Goal: Subscribe to service/newsletter: Subscribe to service/newsletter

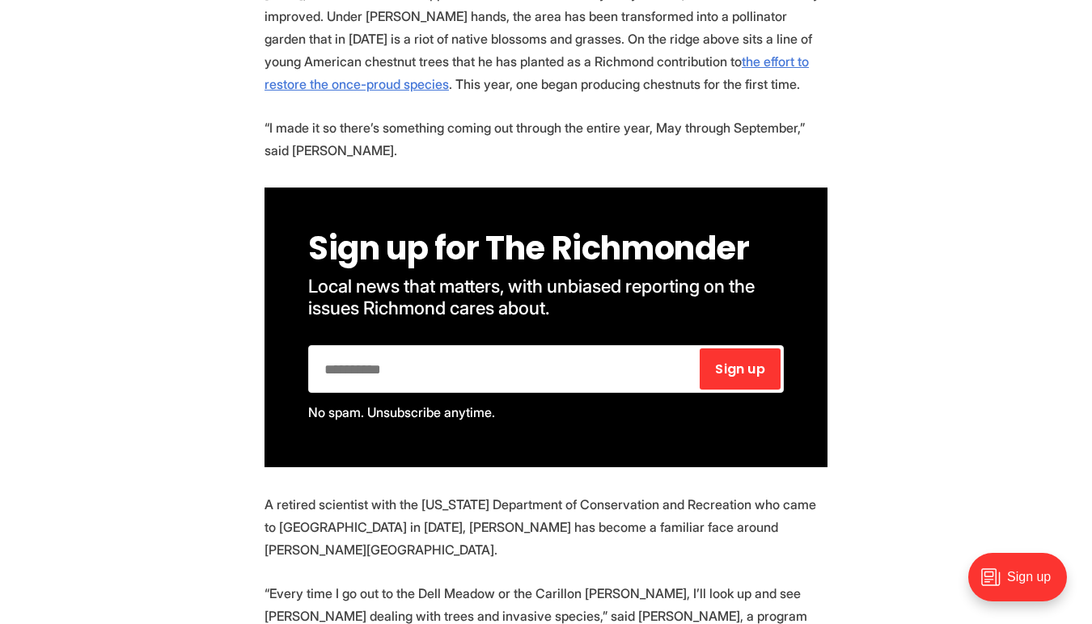
scroll to position [1318, 0]
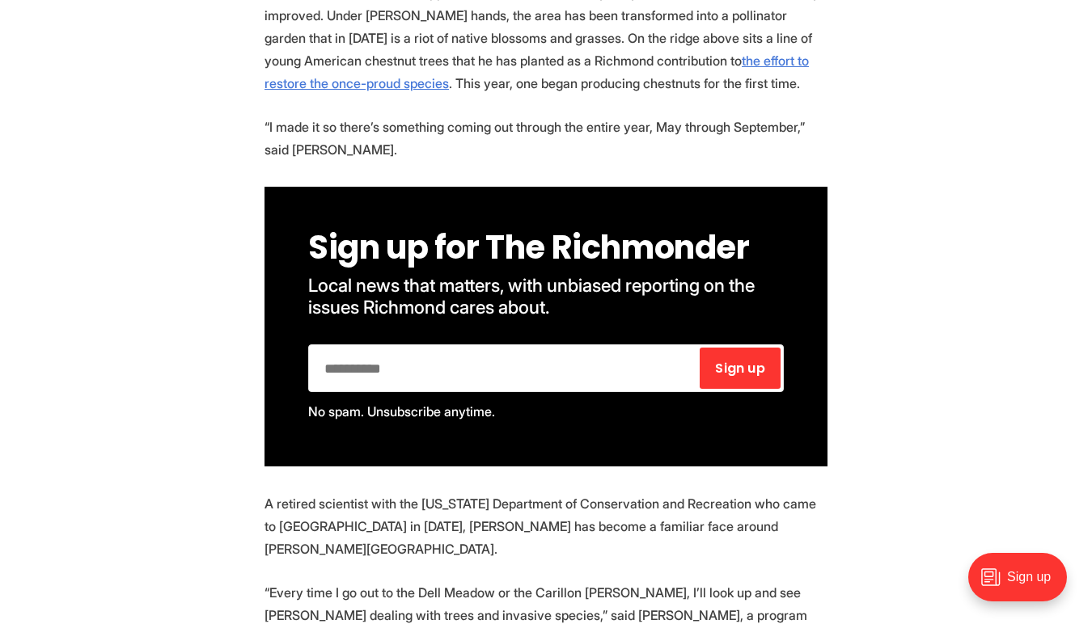
click at [408, 348] on input "email" at bounding box center [504, 368] width 386 height 41
type input "**********"
click at [747, 362] on span "Sign up" at bounding box center [739, 368] width 49 height 13
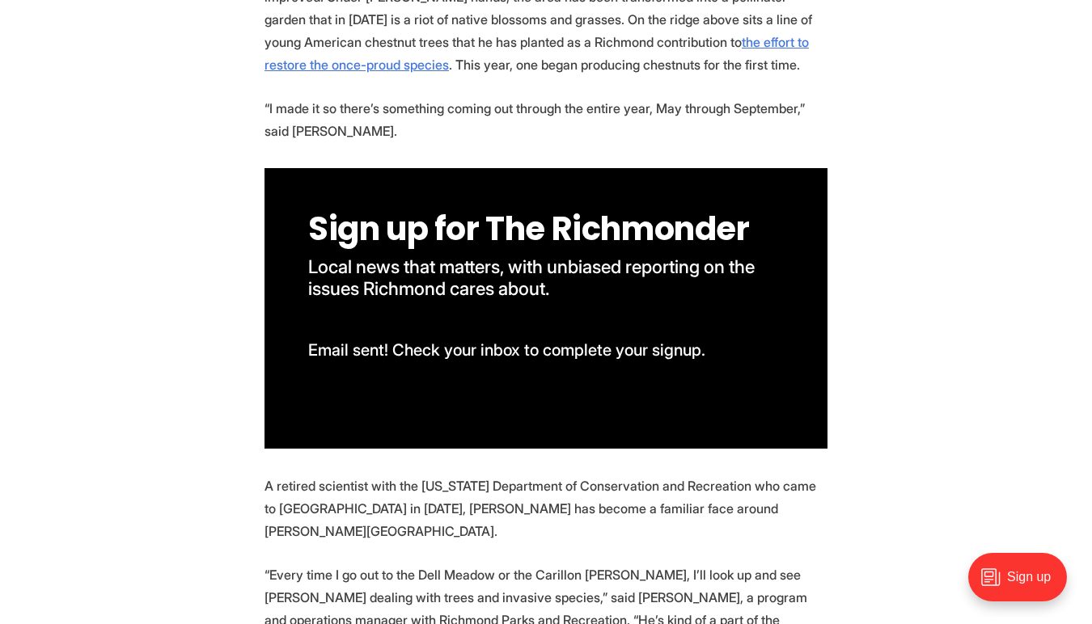
scroll to position [1337, 0]
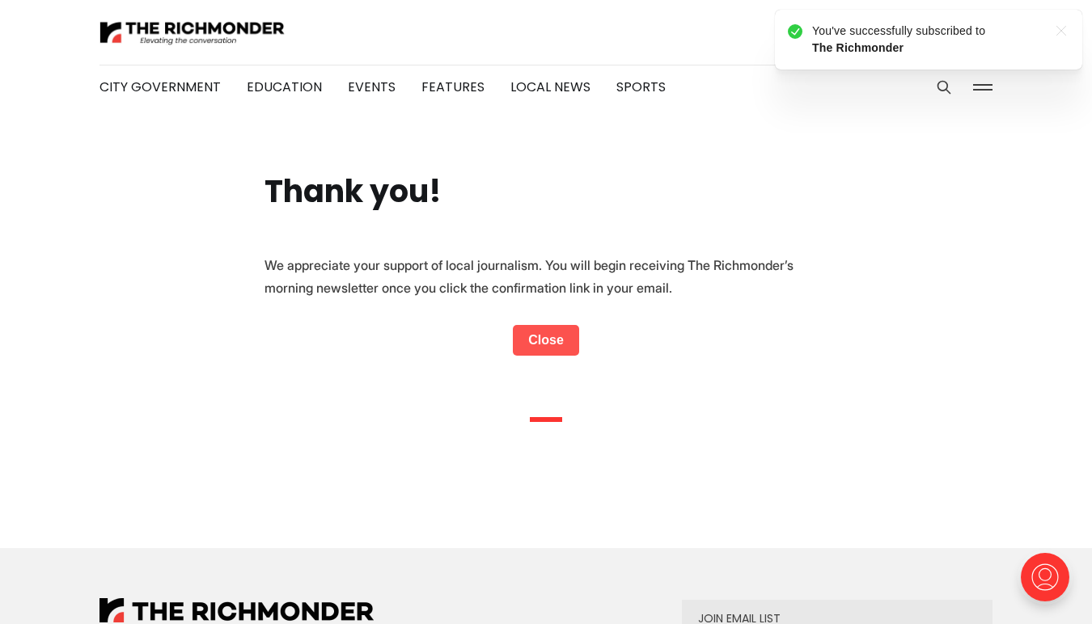
click at [542, 337] on link "Close" at bounding box center [546, 340] width 66 height 31
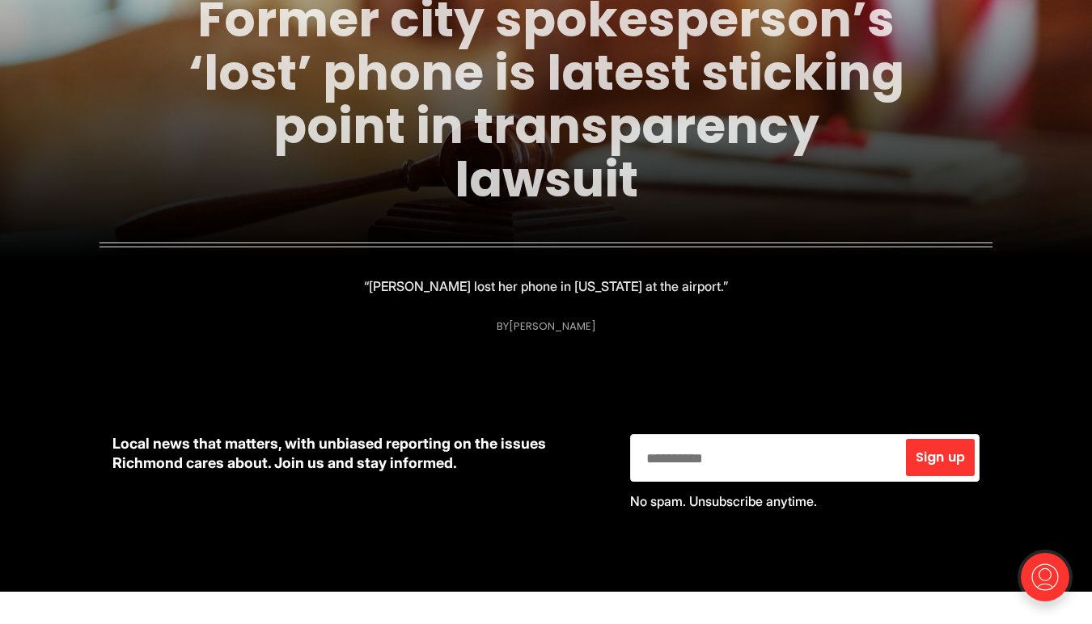
scroll to position [370, 0]
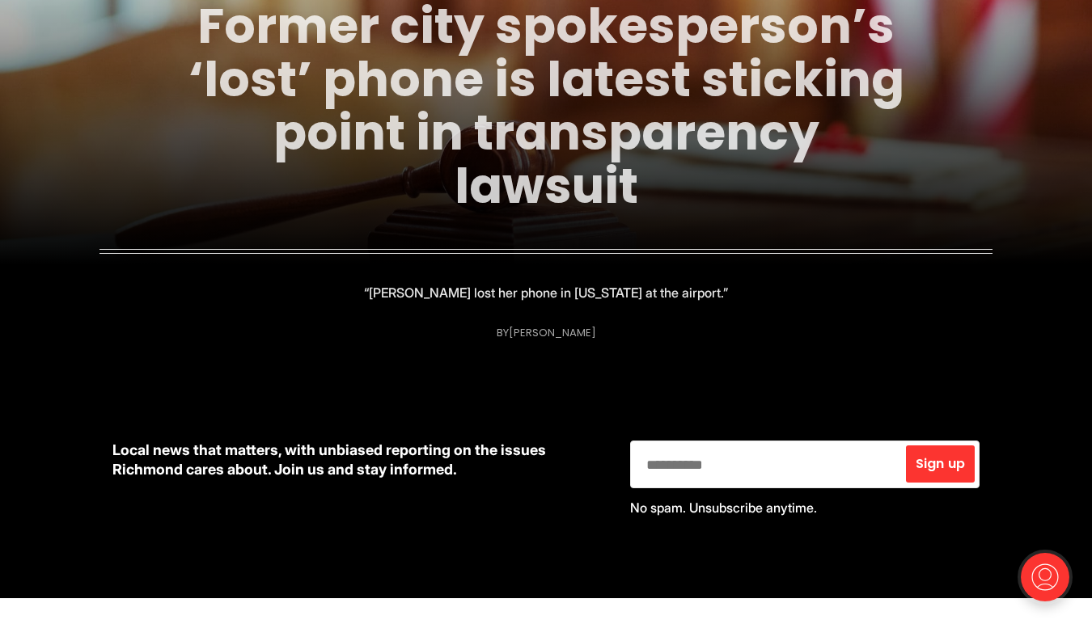
click at [592, 131] on link "Former city spokesperson’s ‘lost’ phone is latest sticking point in transparenc…" at bounding box center [546, 106] width 716 height 228
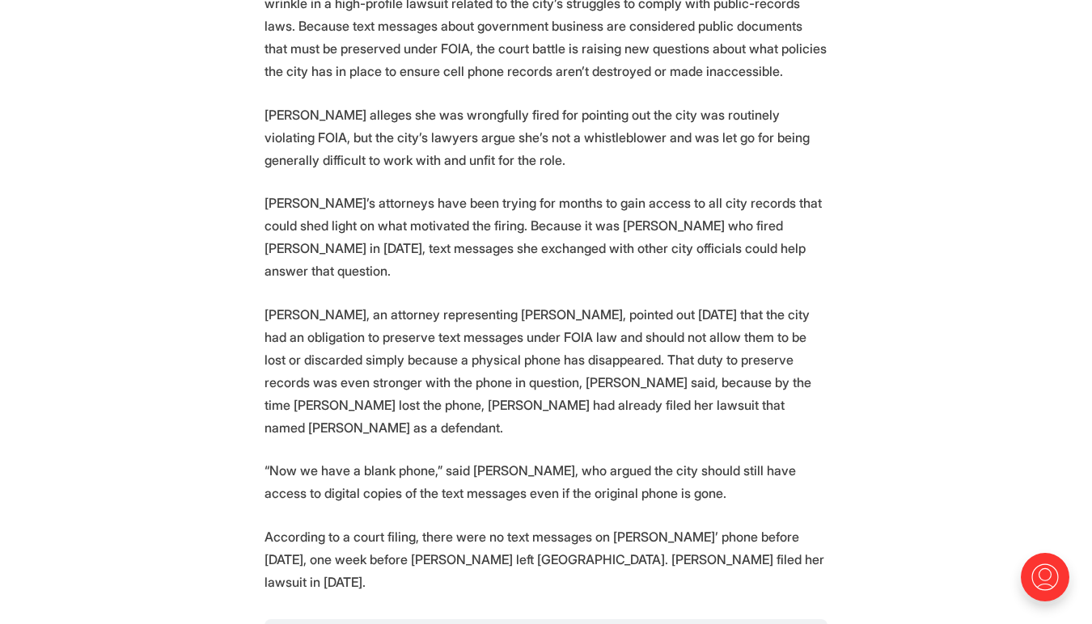
scroll to position [1170, 0]
click at [468, 367] on p "Sarah Robb, an attorney representing Clay, pointed out Wednesday that the city …" at bounding box center [545, 370] width 563 height 136
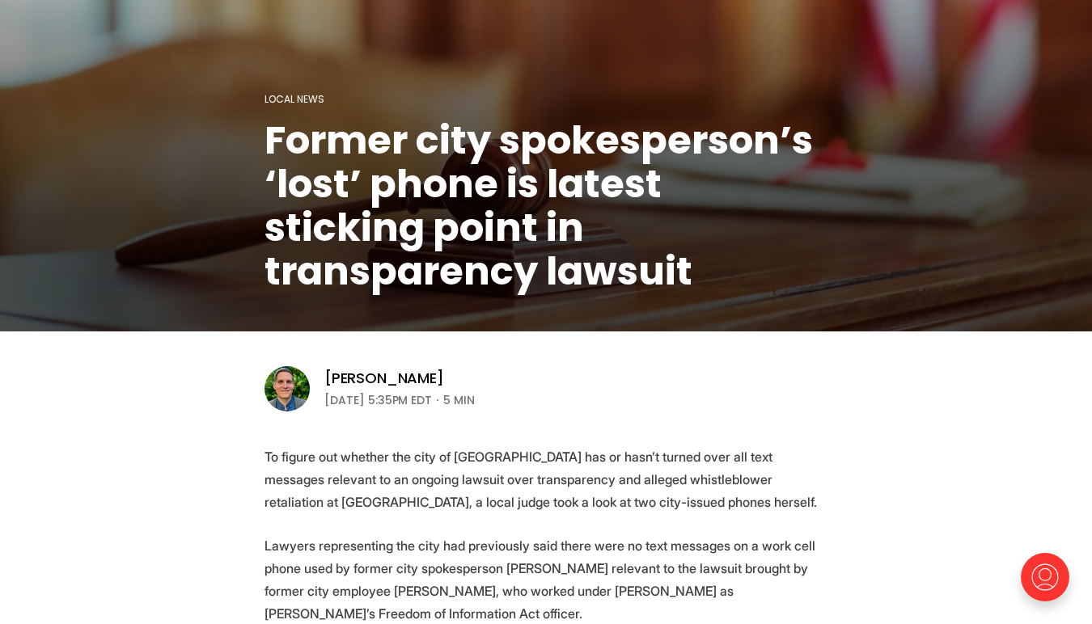
scroll to position [0, 0]
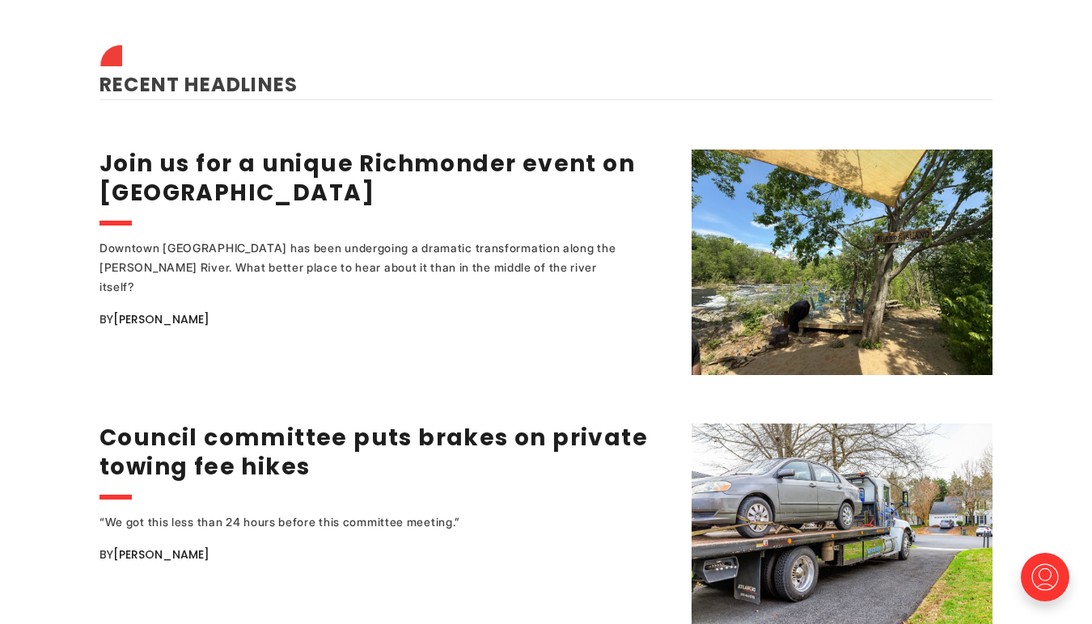
scroll to position [2039, 0]
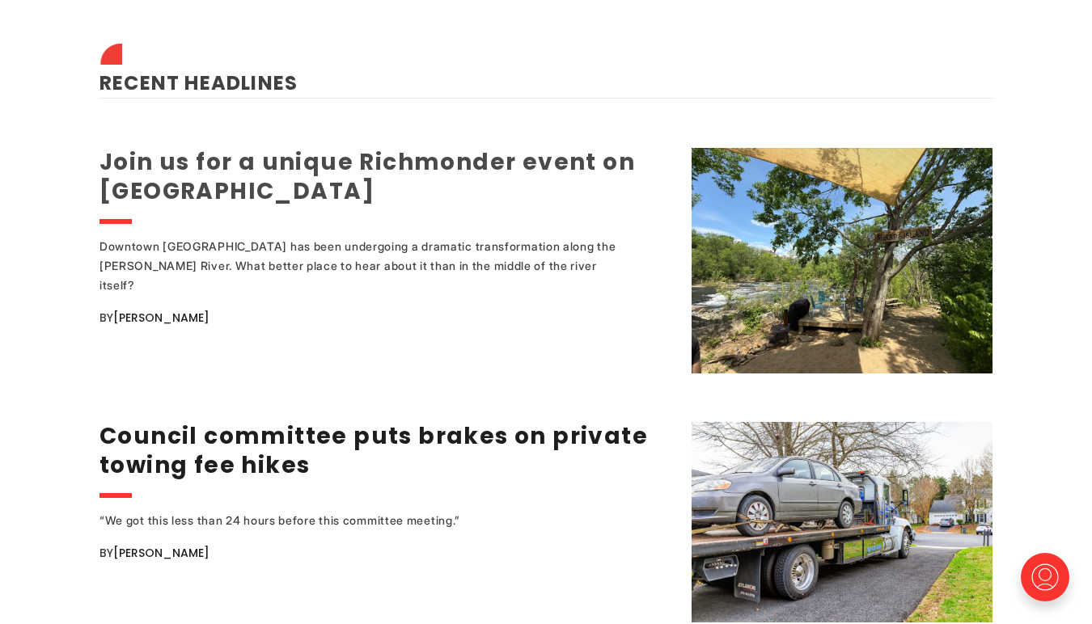
click at [214, 173] on link "Join us for a unique Richmonder event on [GEOGRAPHIC_DATA]" at bounding box center [366, 176] width 535 height 61
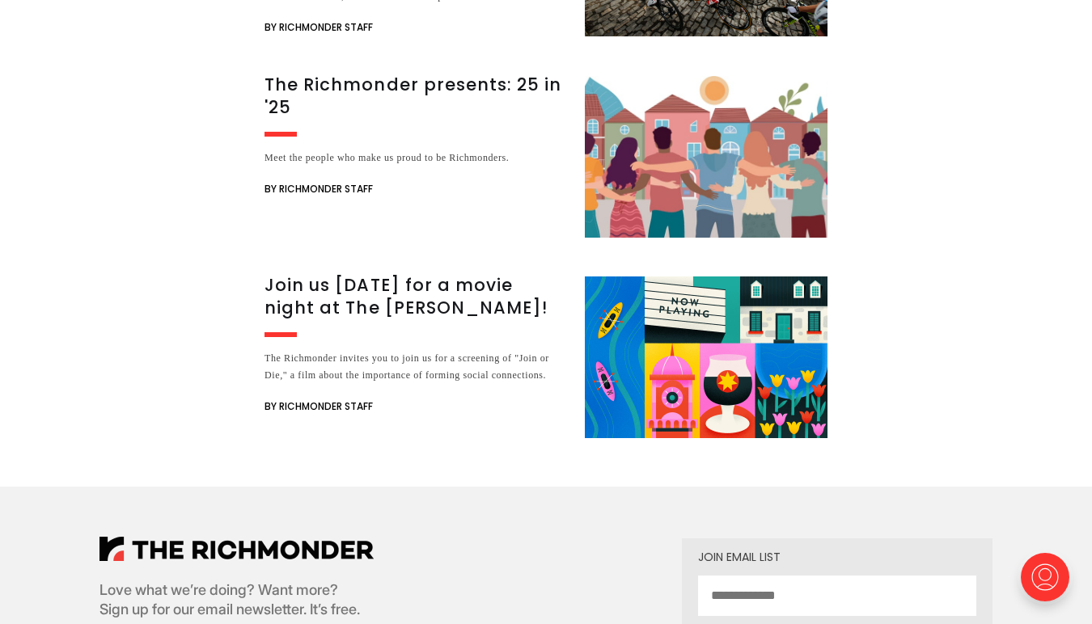
scroll to position [1931, 0]
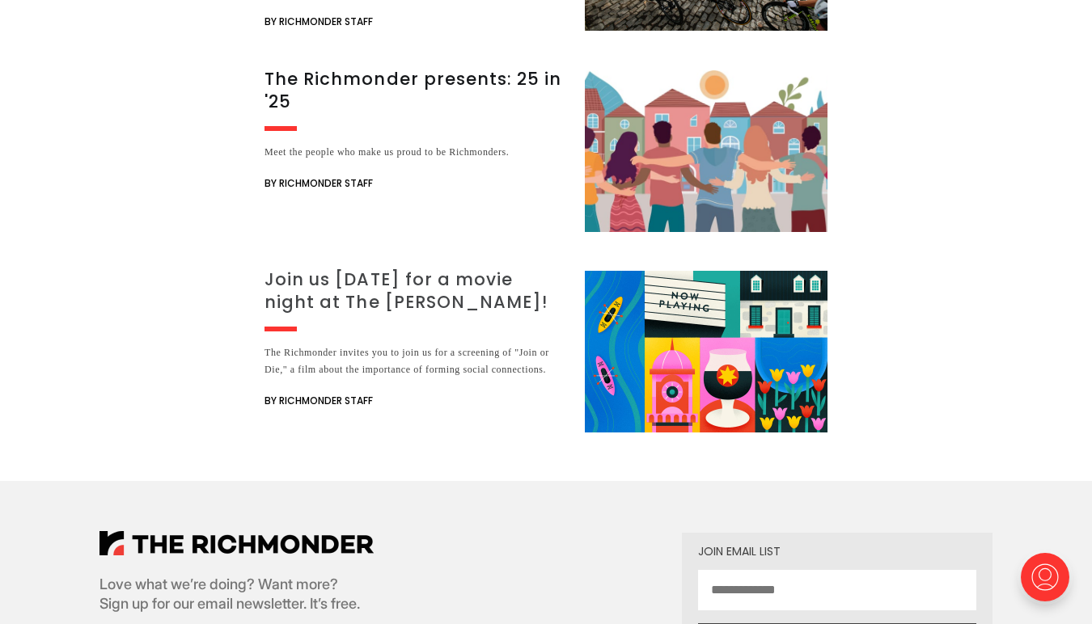
click at [379, 296] on h3 "Join us [DATE] for a movie night at The [PERSON_NAME]!" at bounding box center [414, 291] width 301 height 45
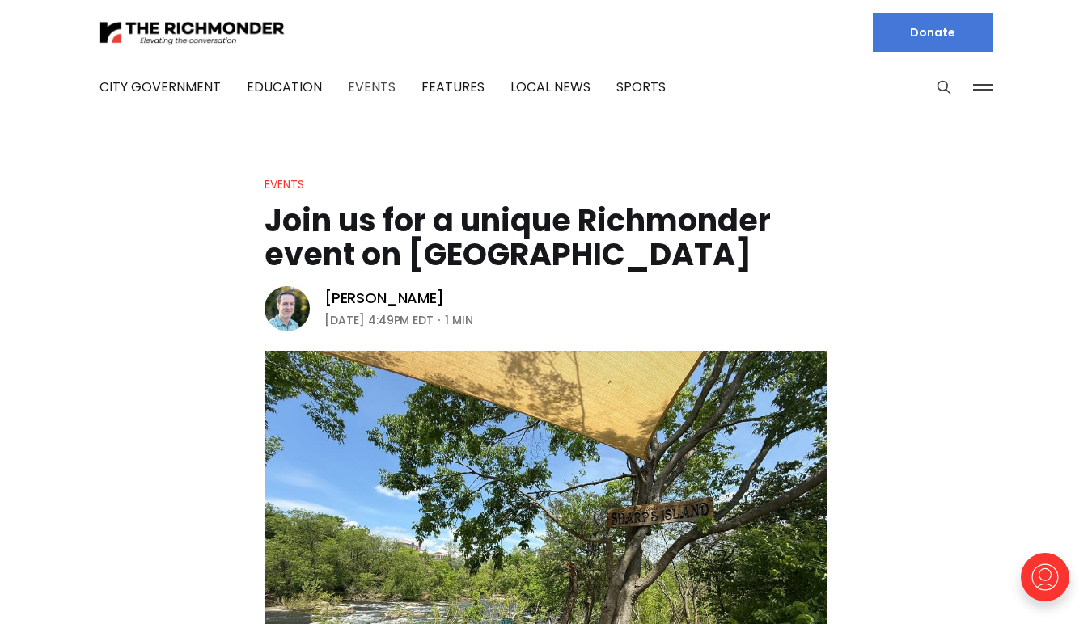
click at [368, 86] on link "Events" at bounding box center [372, 87] width 48 height 19
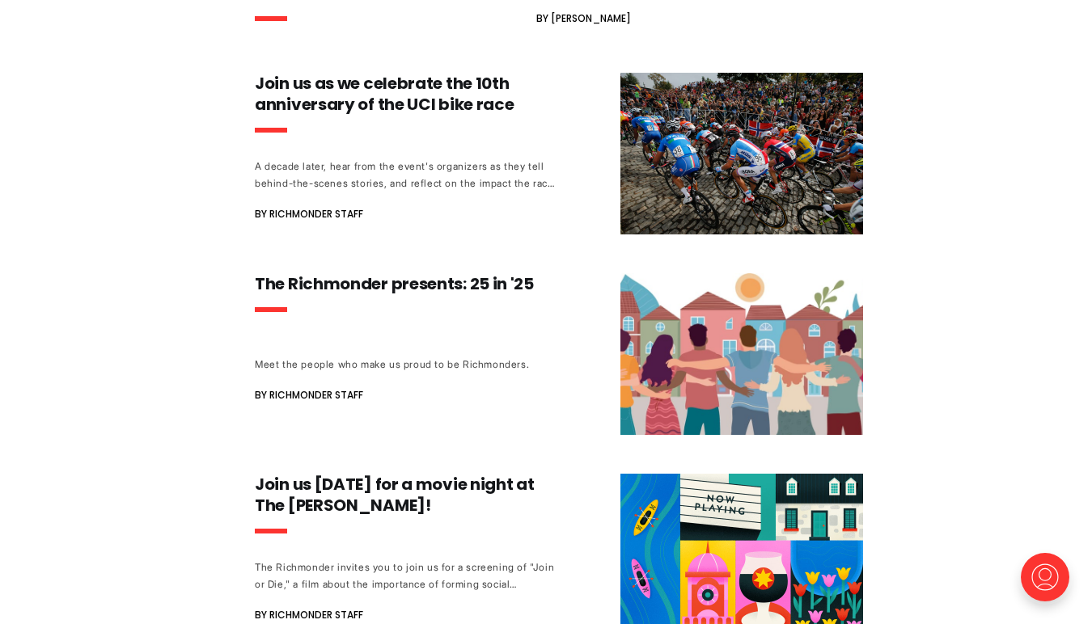
scroll to position [987, 0]
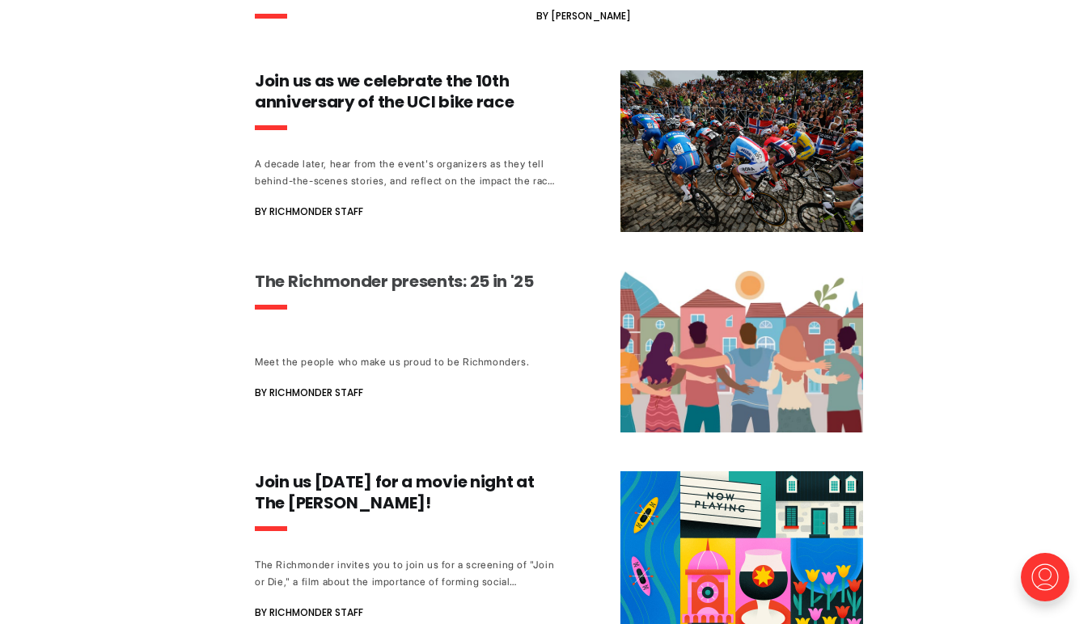
click at [425, 278] on h3 "The Richmonder presents: 25 in '25" at bounding box center [405, 281] width 301 height 21
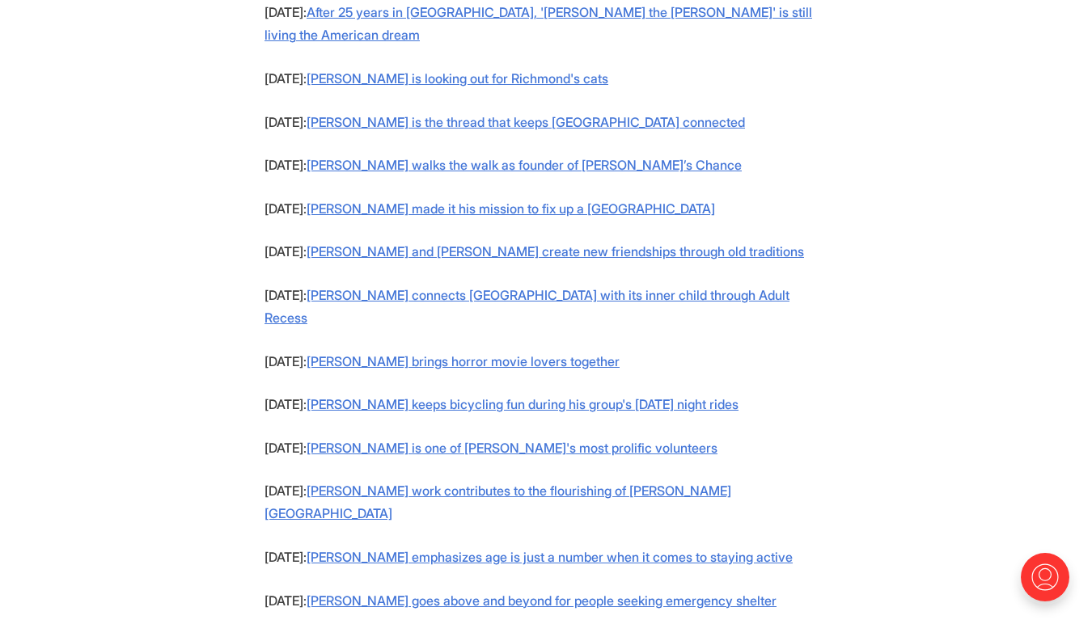
scroll to position [1395, 0]
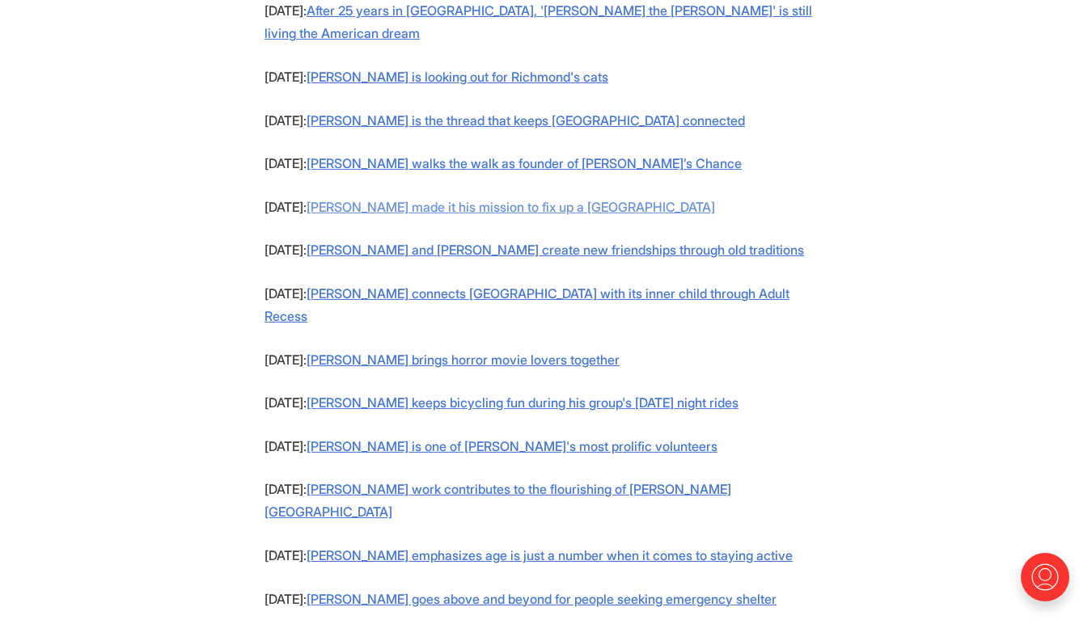
click at [608, 199] on link "[PERSON_NAME] made it his mission to fix up a [GEOGRAPHIC_DATA]" at bounding box center [511, 207] width 408 height 16
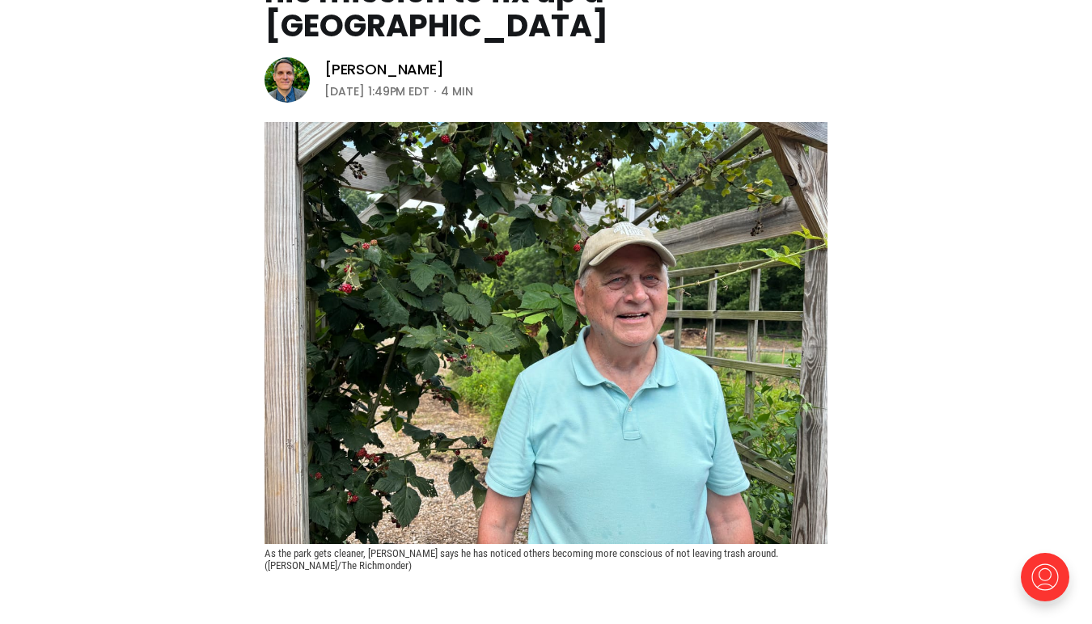
click at [569, 431] on img at bounding box center [545, 333] width 563 height 422
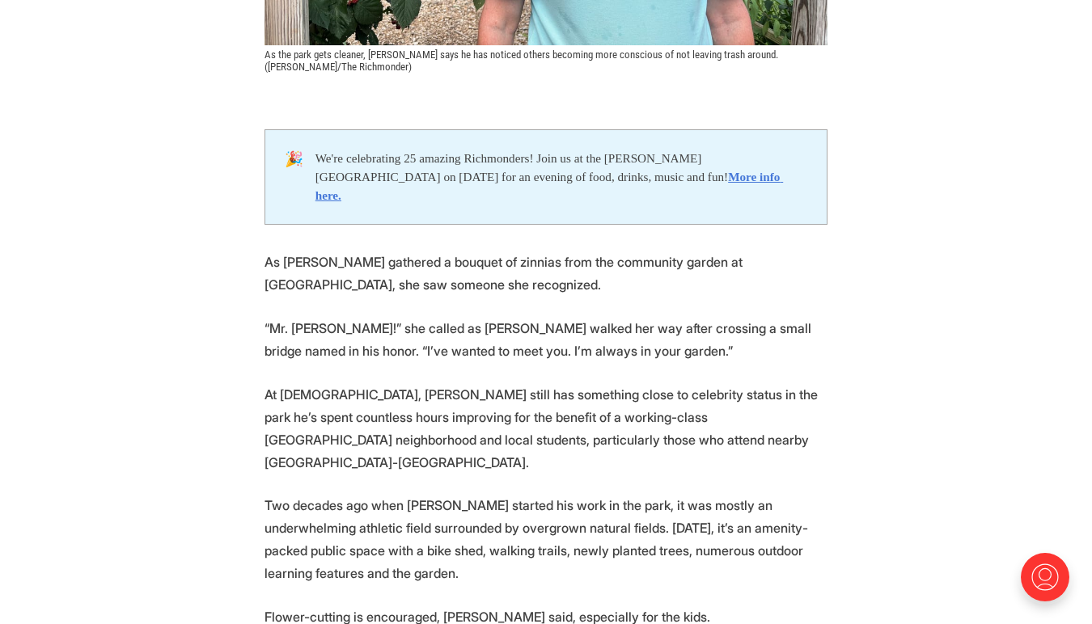
scroll to position [759, 0]
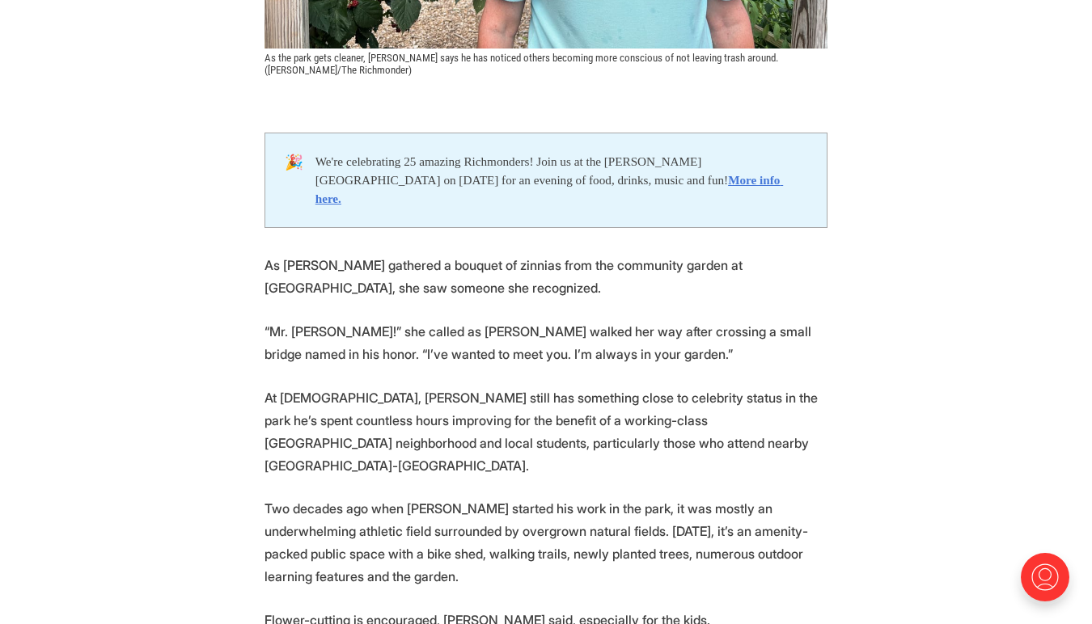
click at [717, 254] on p "As Sandra Curry gathered a bouquet of zinnias from the community garden at Bell…" at bounding box center [545, 276] width 563 height 45
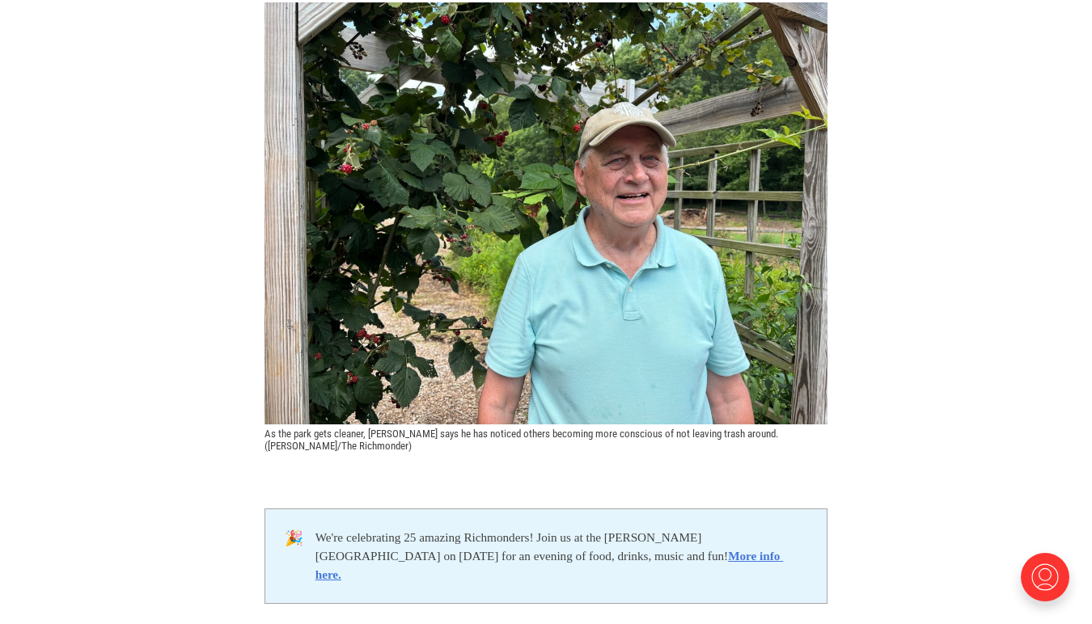
scroll to position [0, 0]
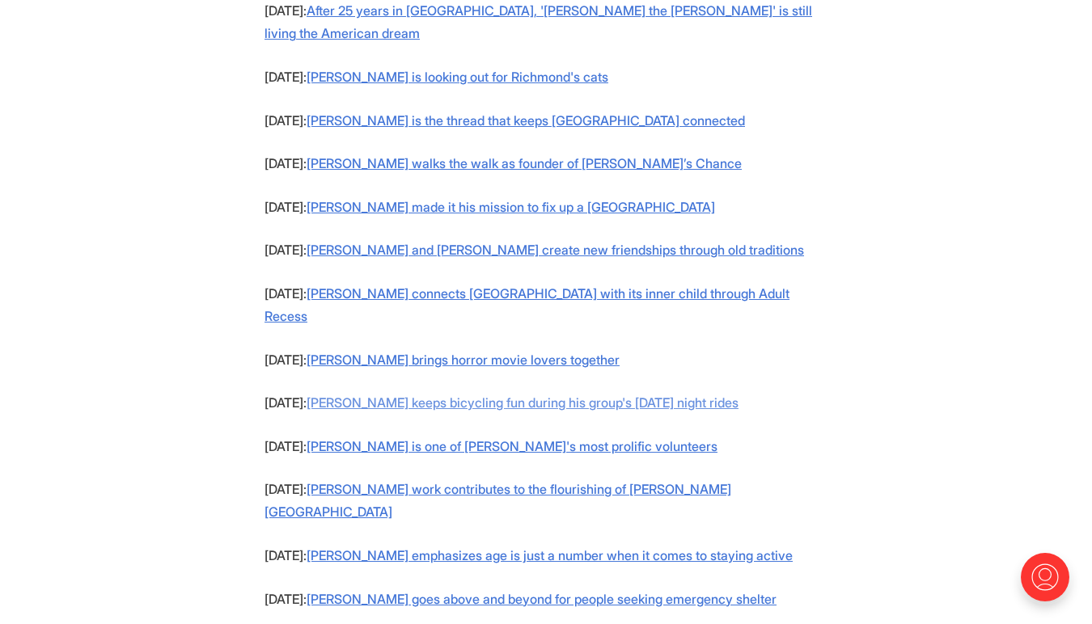
click at [467, 395] on link "[PERSON_NAME] keeps bicycling fun during his group's [DATE] night rides" at bounding box center [523, 403] width 432 height 16
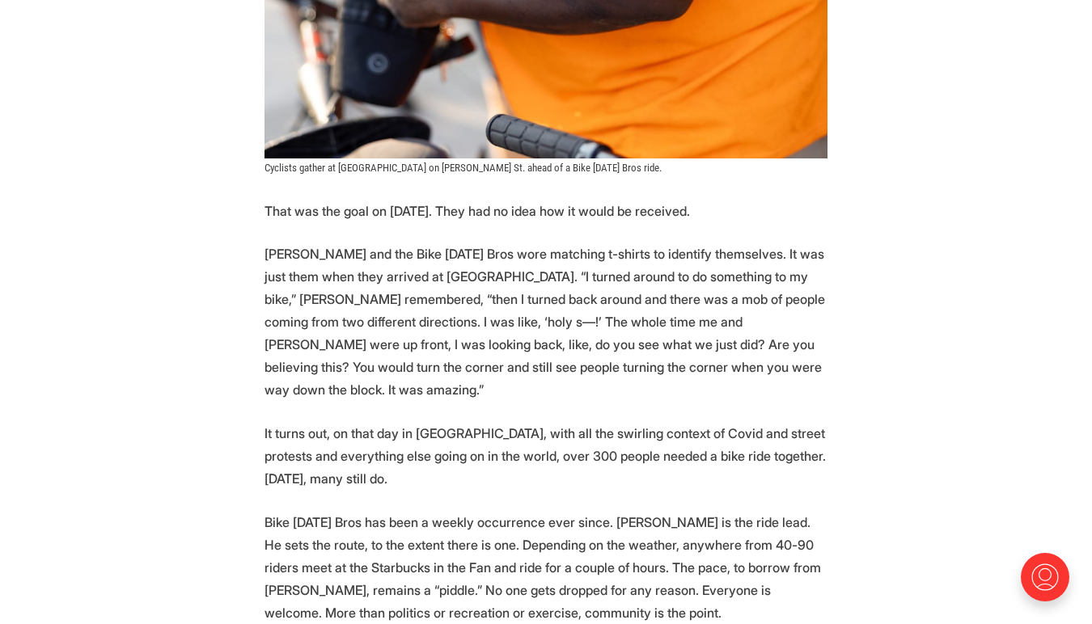
scroll to position [3182, 0]
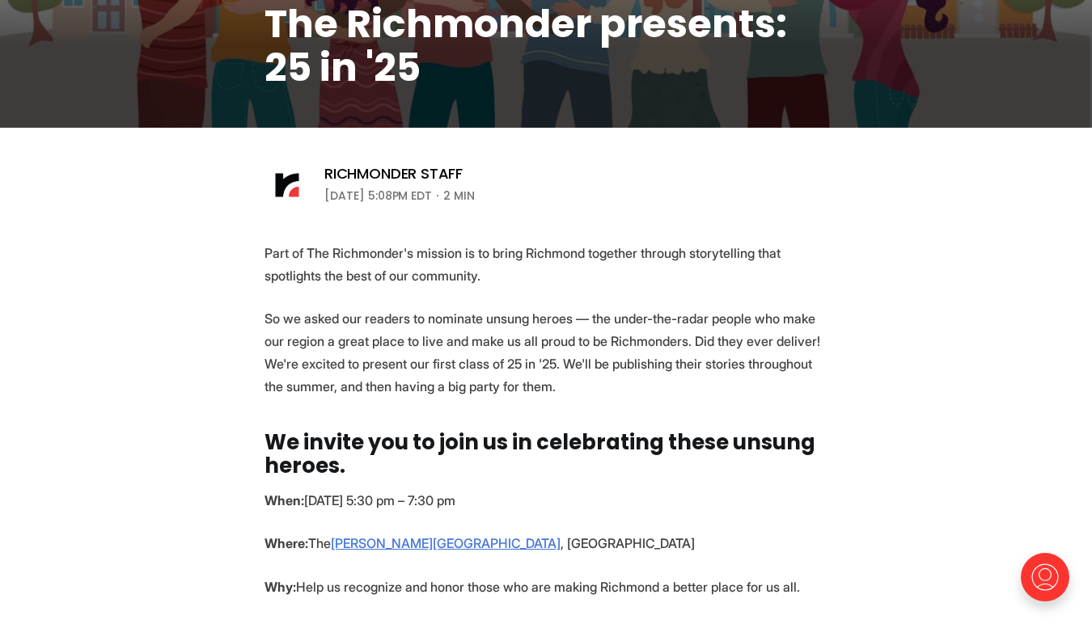
scroll to position [252, 0]
